Goal: Navigation & Orientation: Find specific page/section

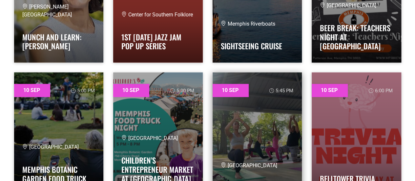
scroll to position [1749, 0]
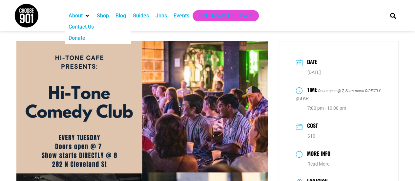
click at [28, 19] on img at bounding box center [26, 15] width 25 height 25
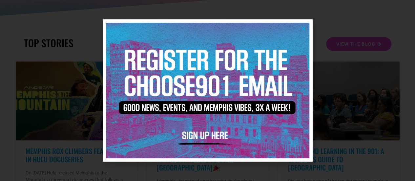
click at [303, 30] on icon "Close" at bounding box center [303, 28] width 5 height 5
